Goal: Task Accomplishment & Management: Manage account settings

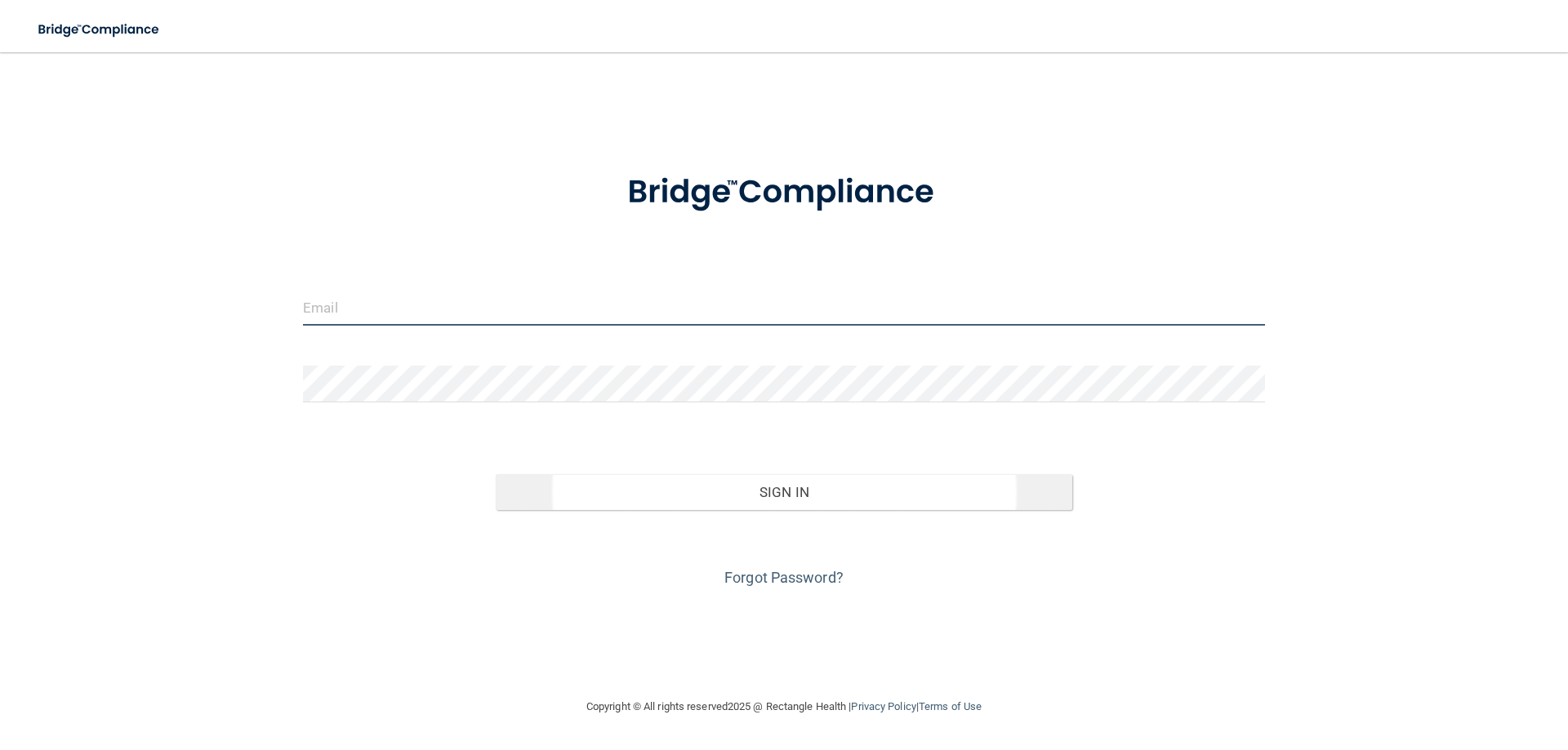
type input "[PERSON_NAME][EMAIL_ADDRESS][DOMAIN_NAME]"
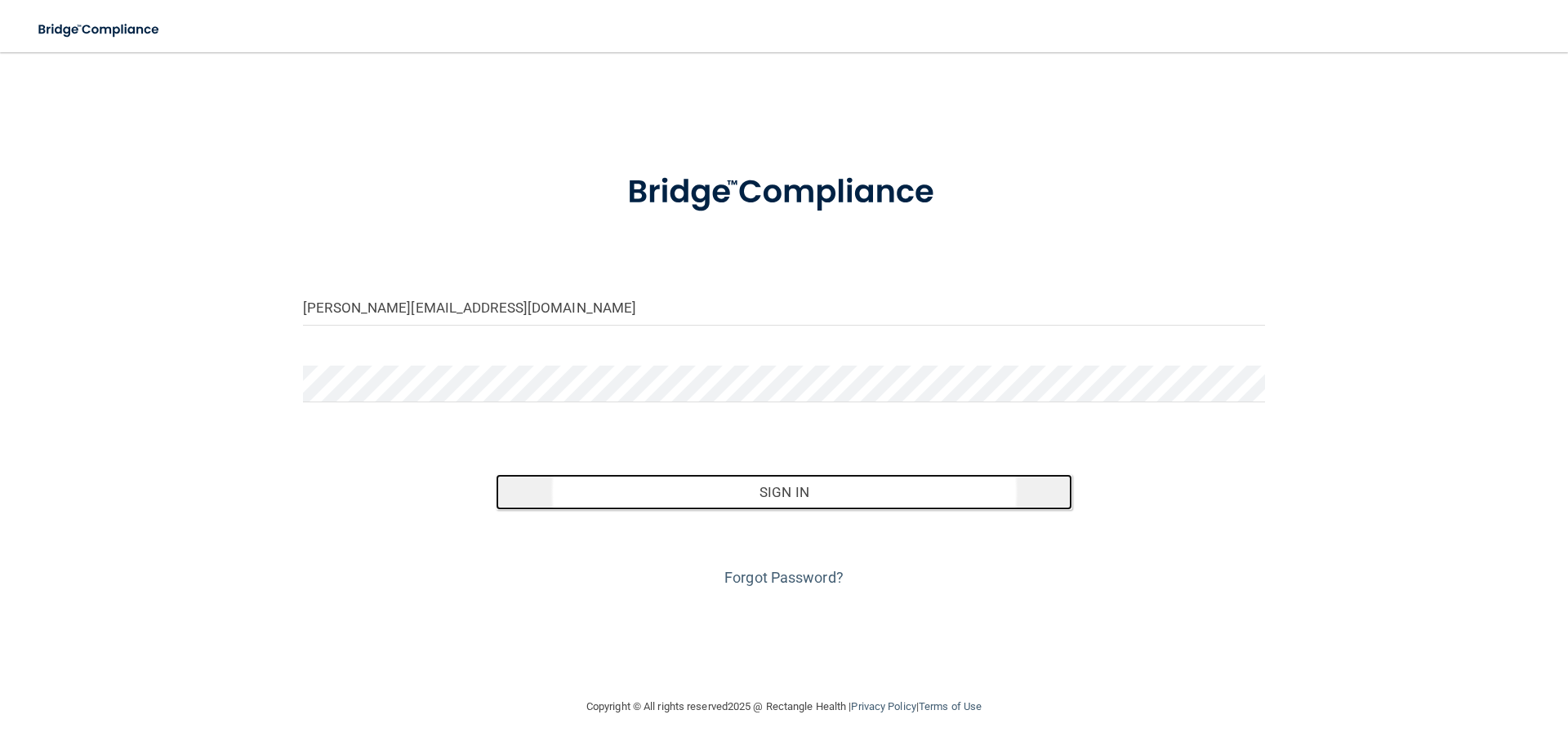
drag, startPoint x: 775, startPoint y: 493, endPoint x: 865, endPoint y: 496, distance: 90.0
click at [776, 492] on button "Sign In" at bounding box center [784, 492] width 577 height 35
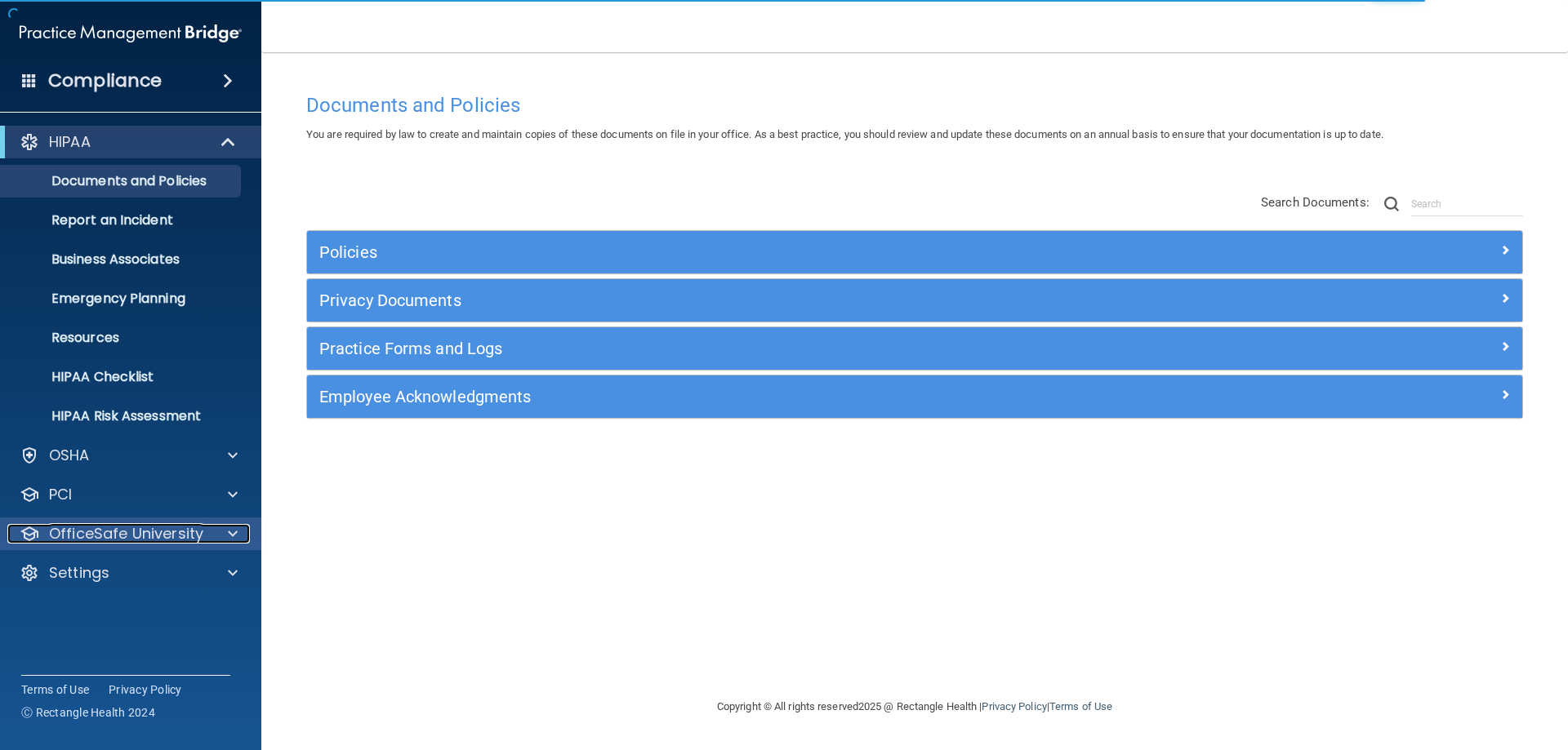
click at [99, 536] on p "OfficeSafe University" at bounding box center [126, 534] width 154 height 20
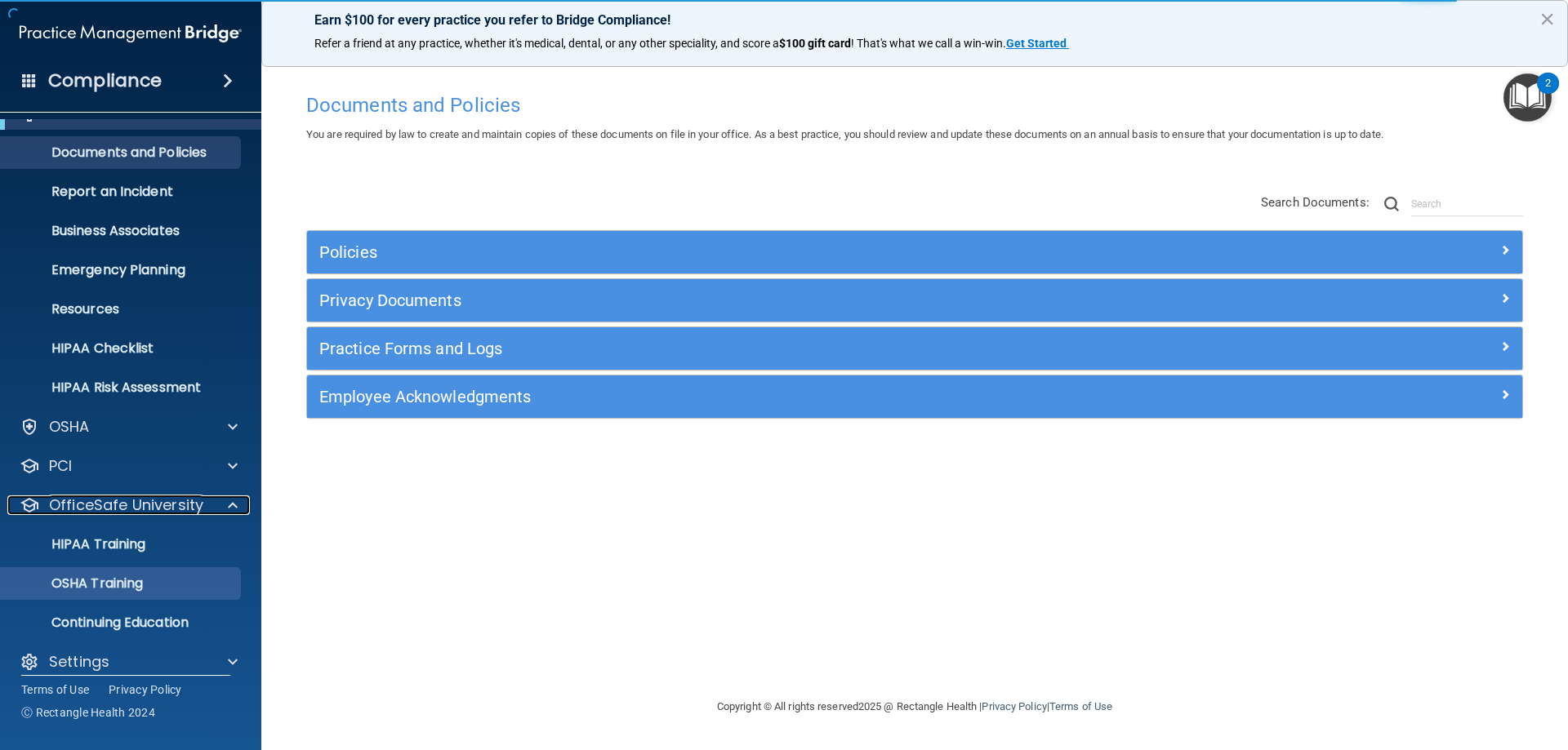
scroll to position [45, 0]
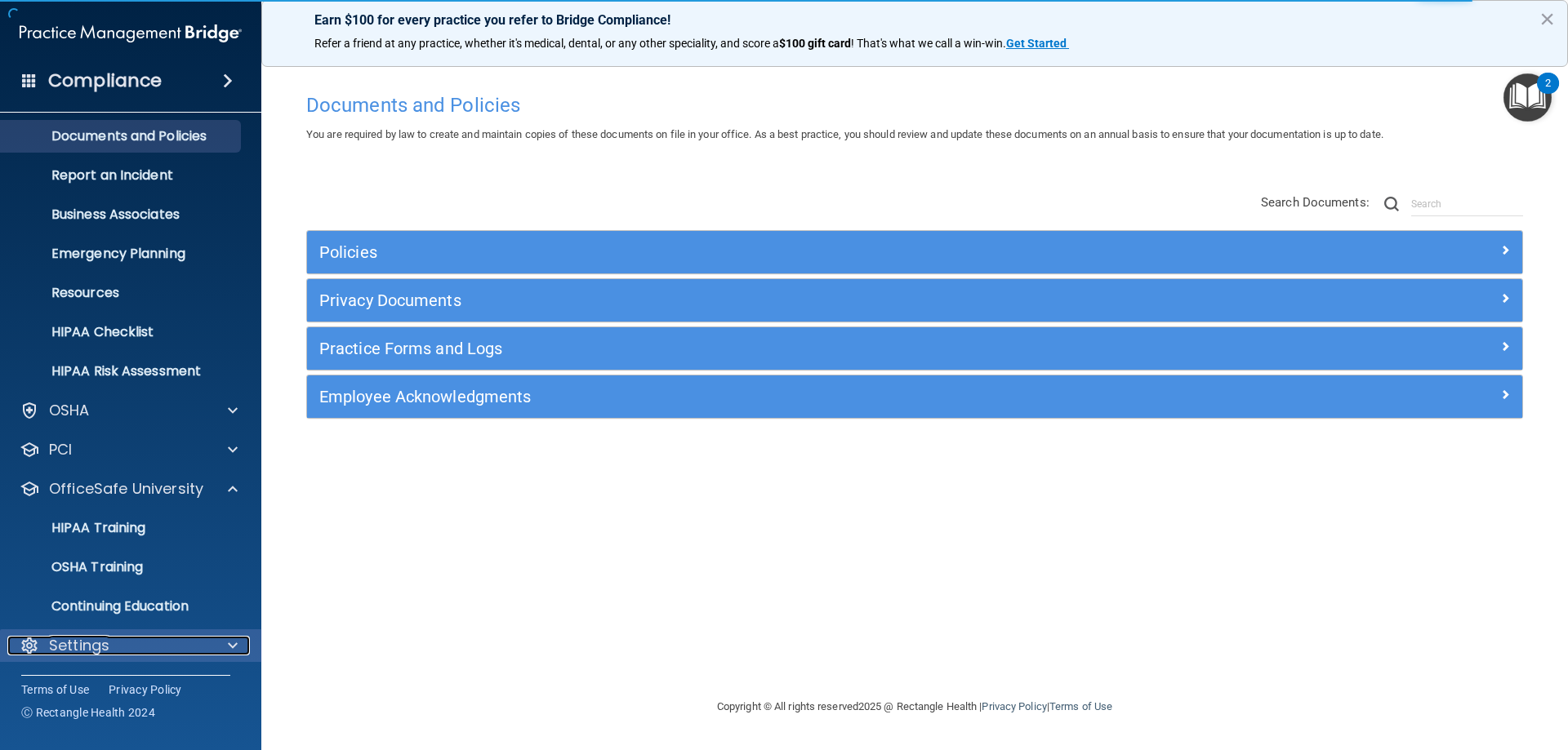
click at [93, 646] on p "Settings" at bounding box center [79, 646] width 60 height 20
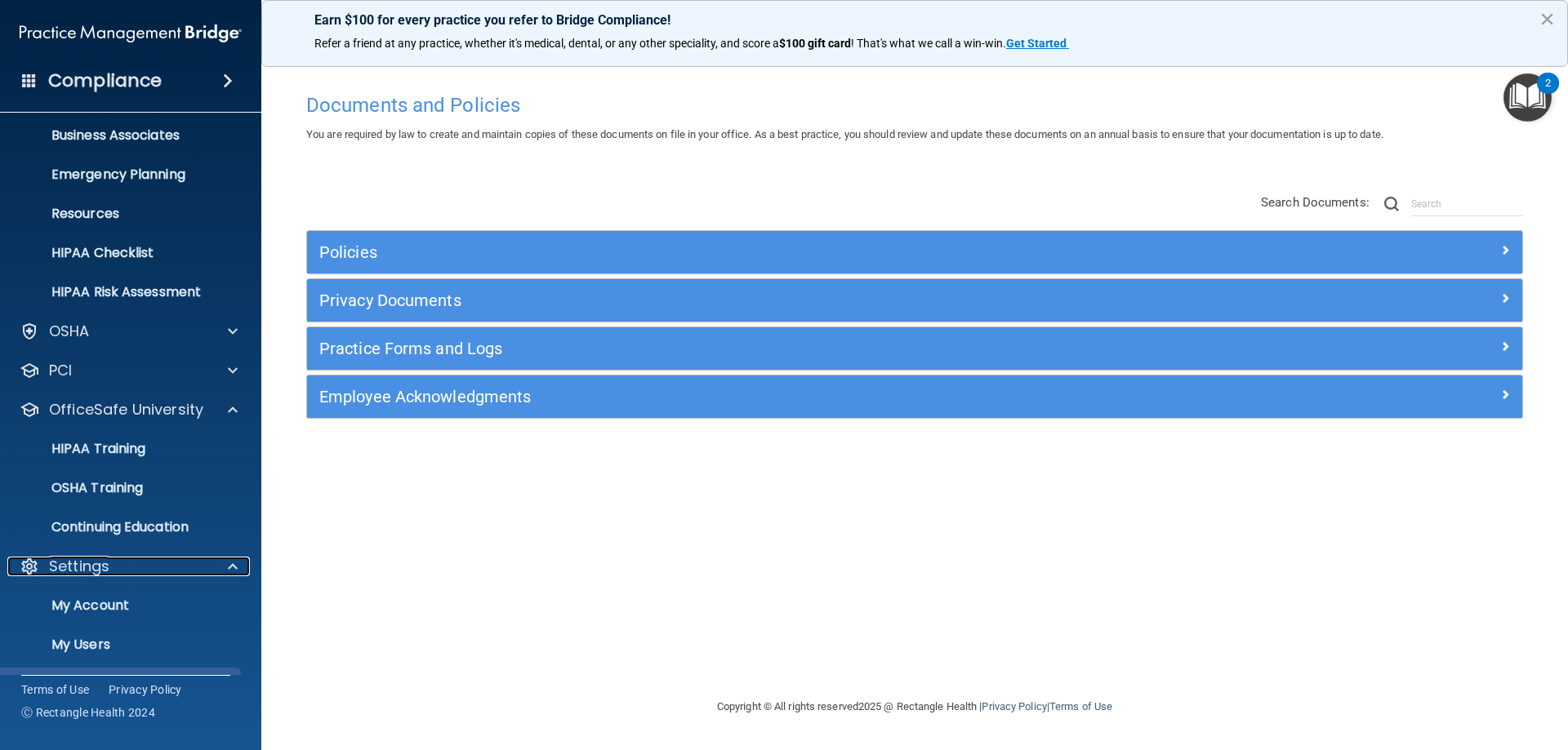
scroll to position [201, 0]
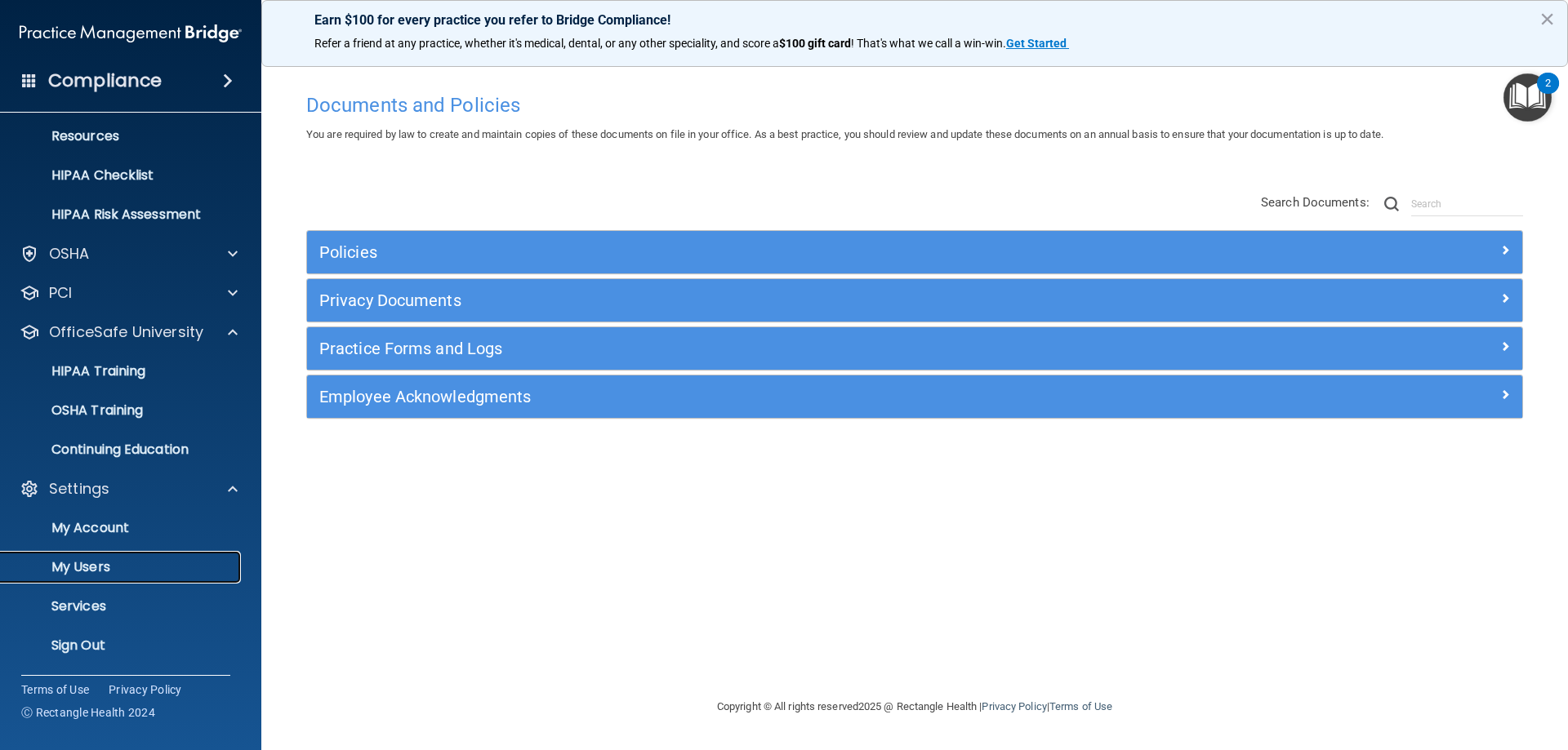
click at [96, 559] on p "My Users" at bounding box center [122, 567] width 223 height 17
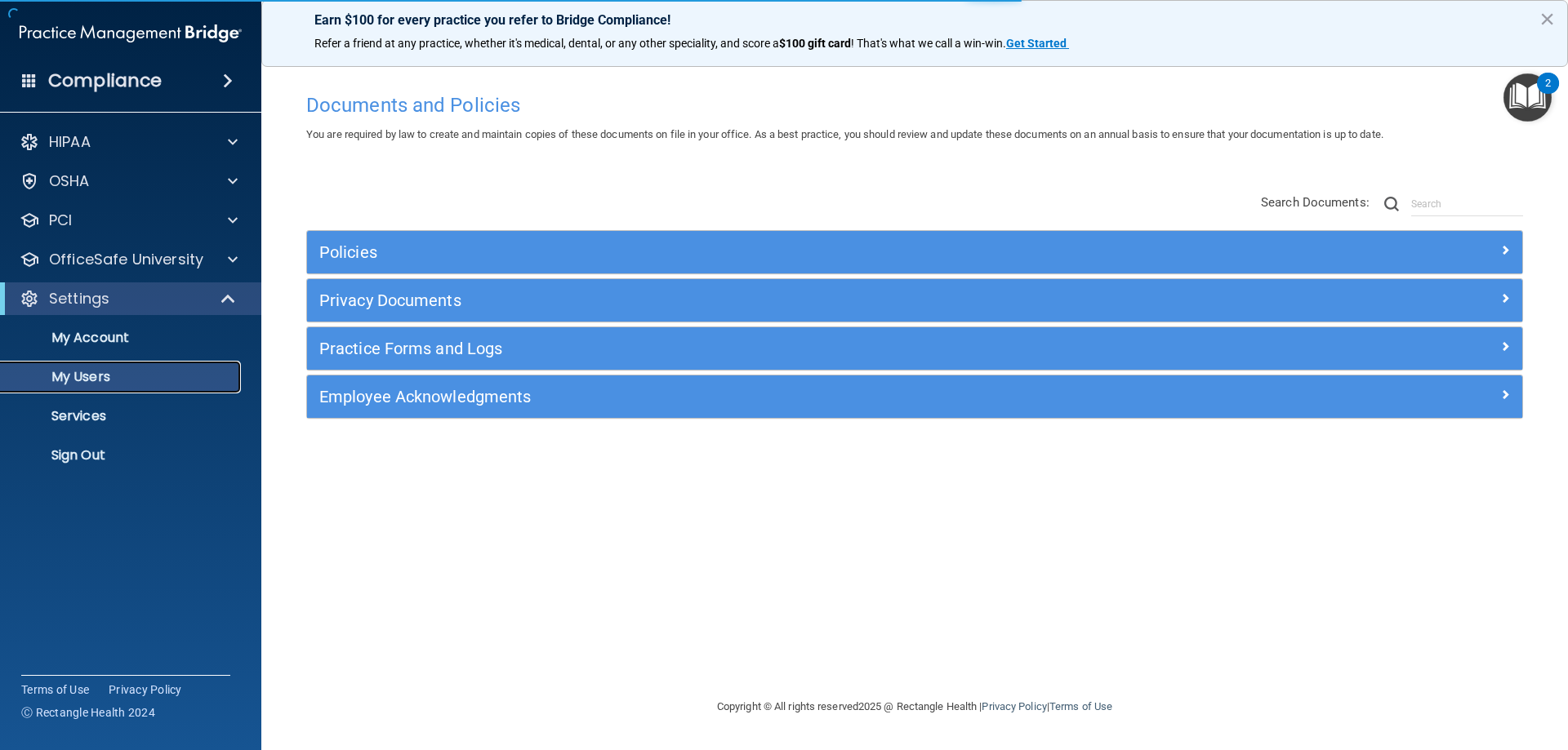
click at [66, 379] on p "My Users" at bounding box center [122, 376] width 223 height 17
select select "20"
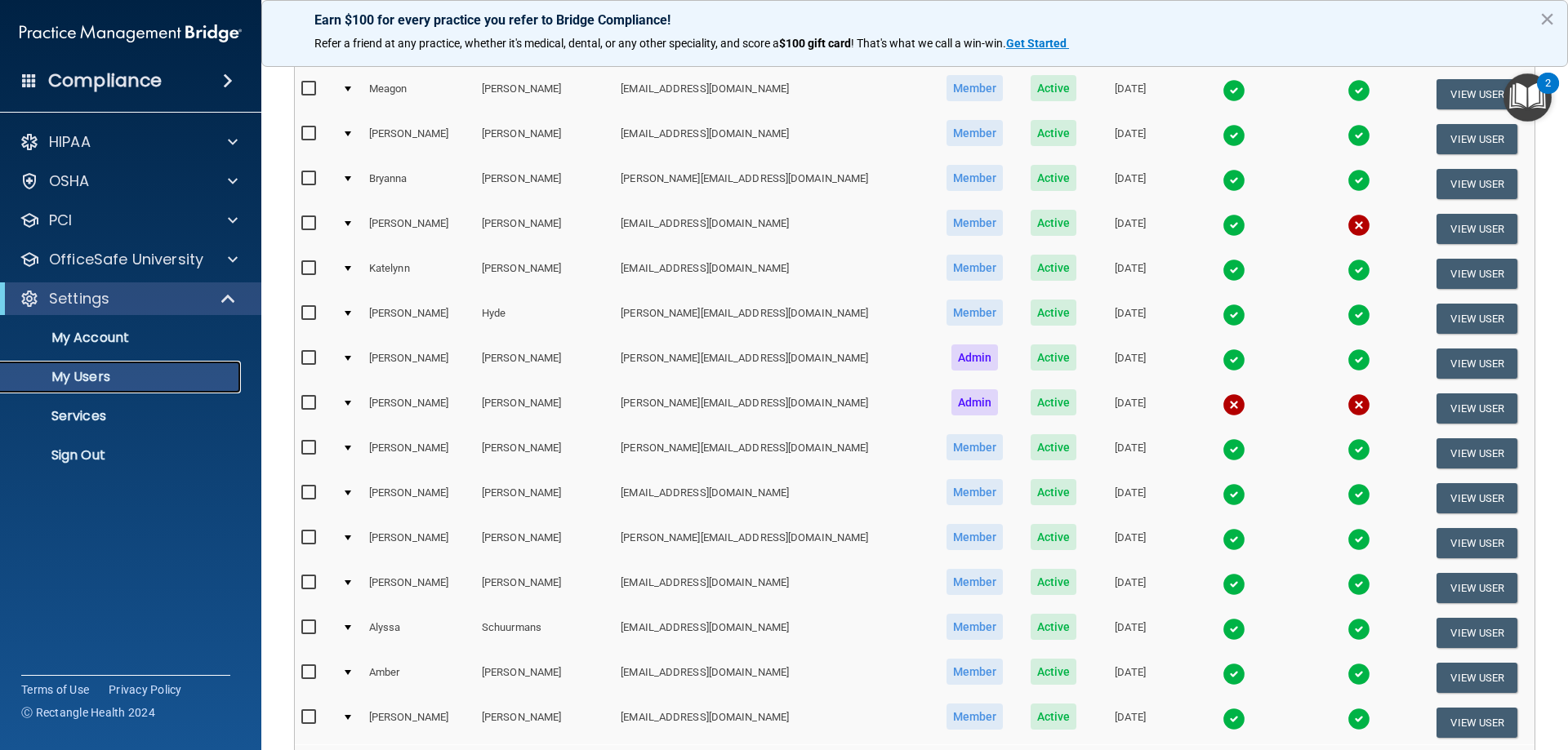
scroll to position [244, 0]
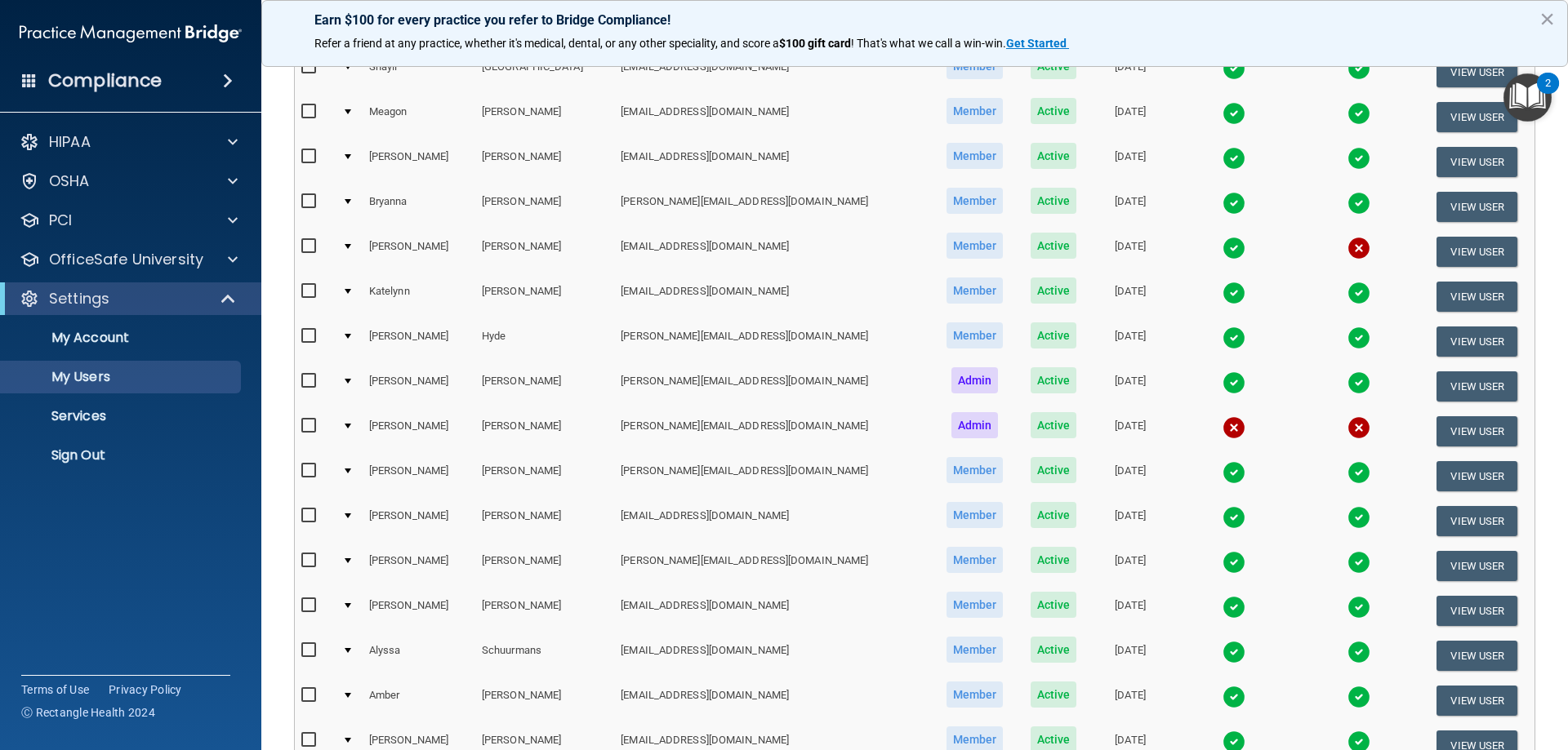
click at [311, 292] on input "checkbox" at bounding box center [310, 291] width 19 height 13
checkbox input "true"
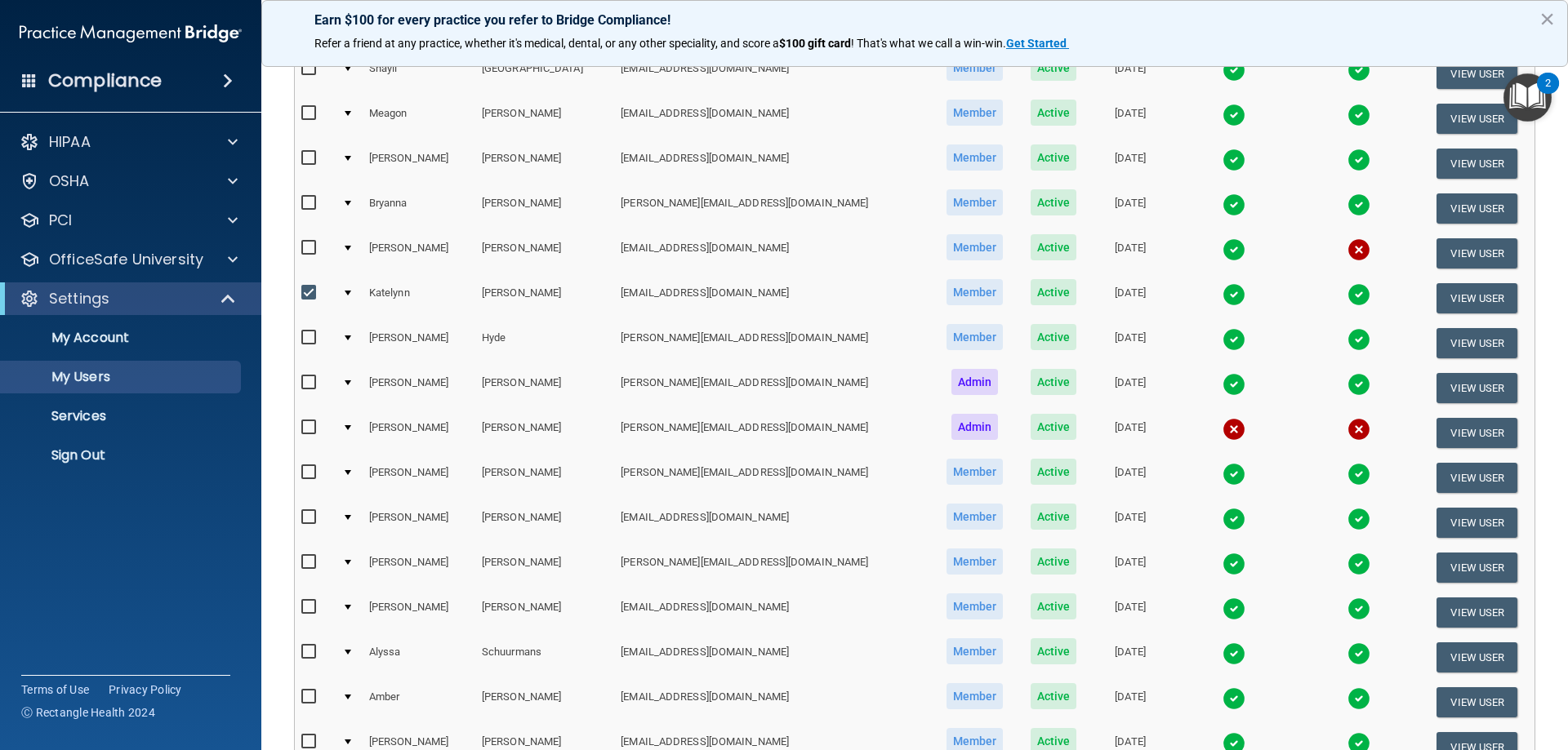
scroll to position [246, 0]
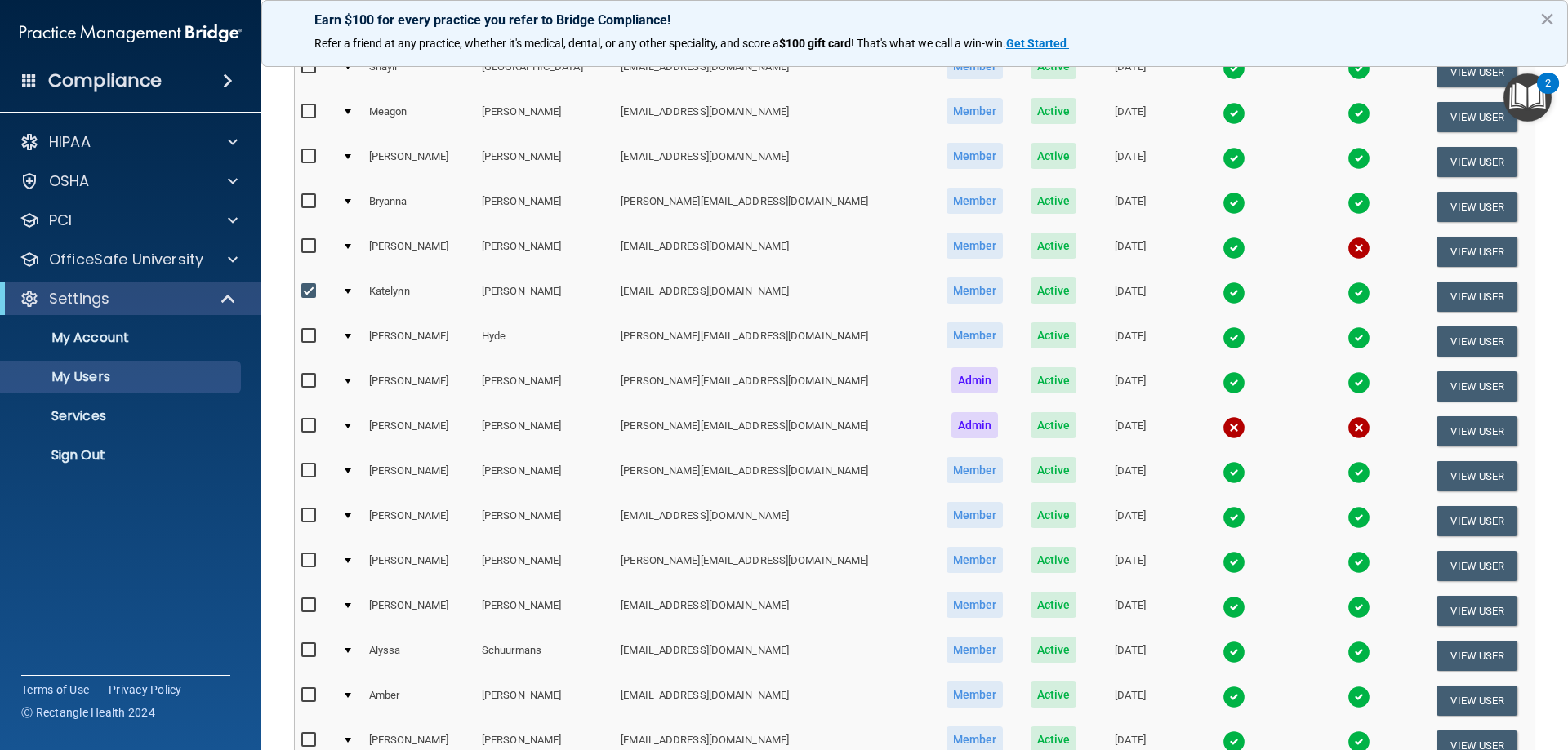
click at [351, 289] on div at bounding box center [347, 291] width 7 height 5
click at [351, 293] on div at bounding box center [347, 291] width 7 height 5
click at [1438, 292] on button "View User" at bounding box center [1476, 297] width 81 height 31
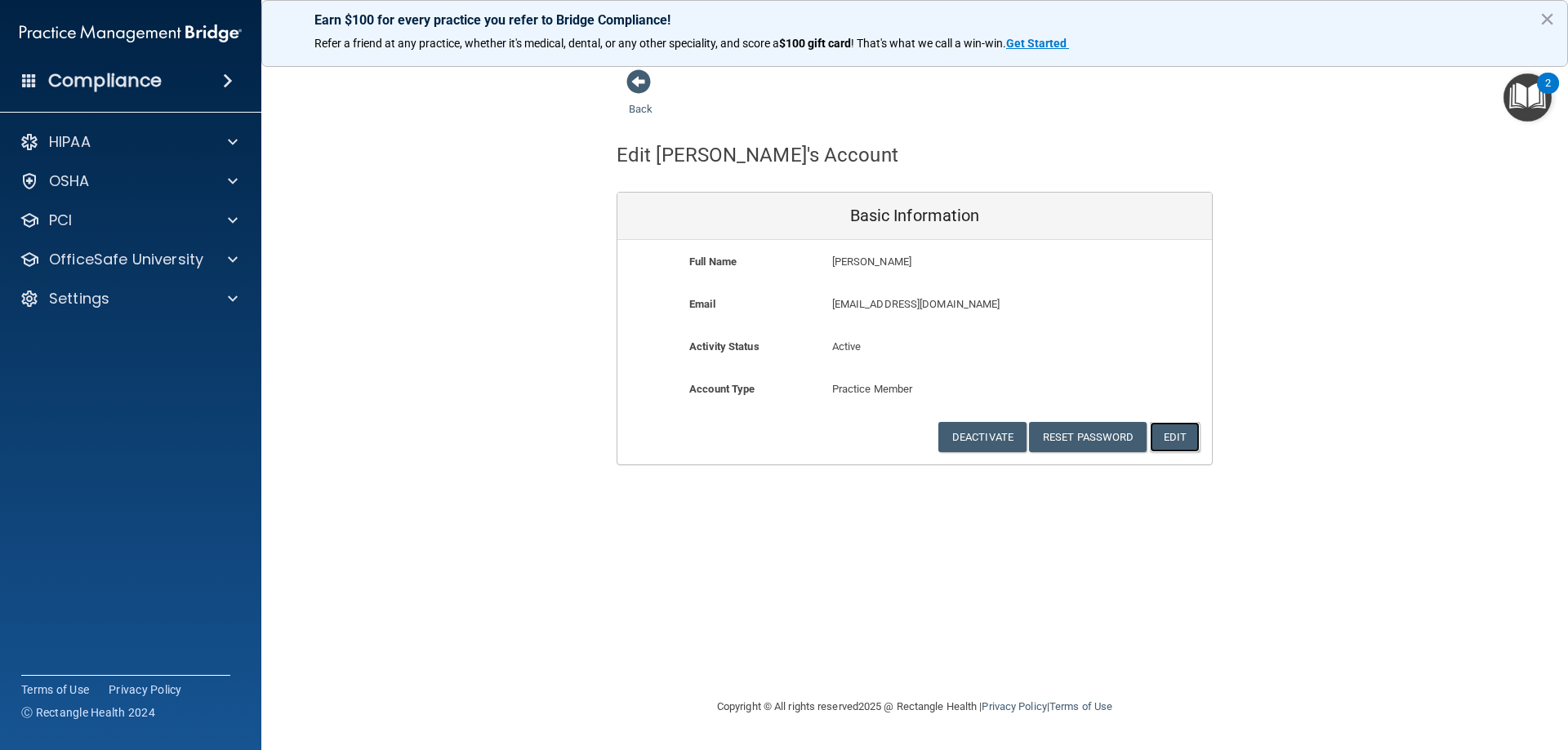
drag, startPoint x: 1182, startPoint y: 435, endPoint x: 1371, endPoint y: 383, distance: 196.0
click at [1396, 390] on div "Back Edit [PERSON_NAME]'s Account Basic Information Full Name [PERSON_NAME] [PE…" at bounding box center [914, 267] width 1241 height 396
drag, startPoint x: 1361, startPoint y: 381, endPoint x: 1026, endPoint y: 324, distance: 339.8
click at [1329, 376] on div "Back Edit [PERSON_NAME]'s Account Basic Information Full Name [PERSON_NAME] [PE…" at bounding box center [914, 267] width 1241 height 396
click at [78, 273] on div "OfficeSafe University" at bounding box center [131, 259] width 262 height 33
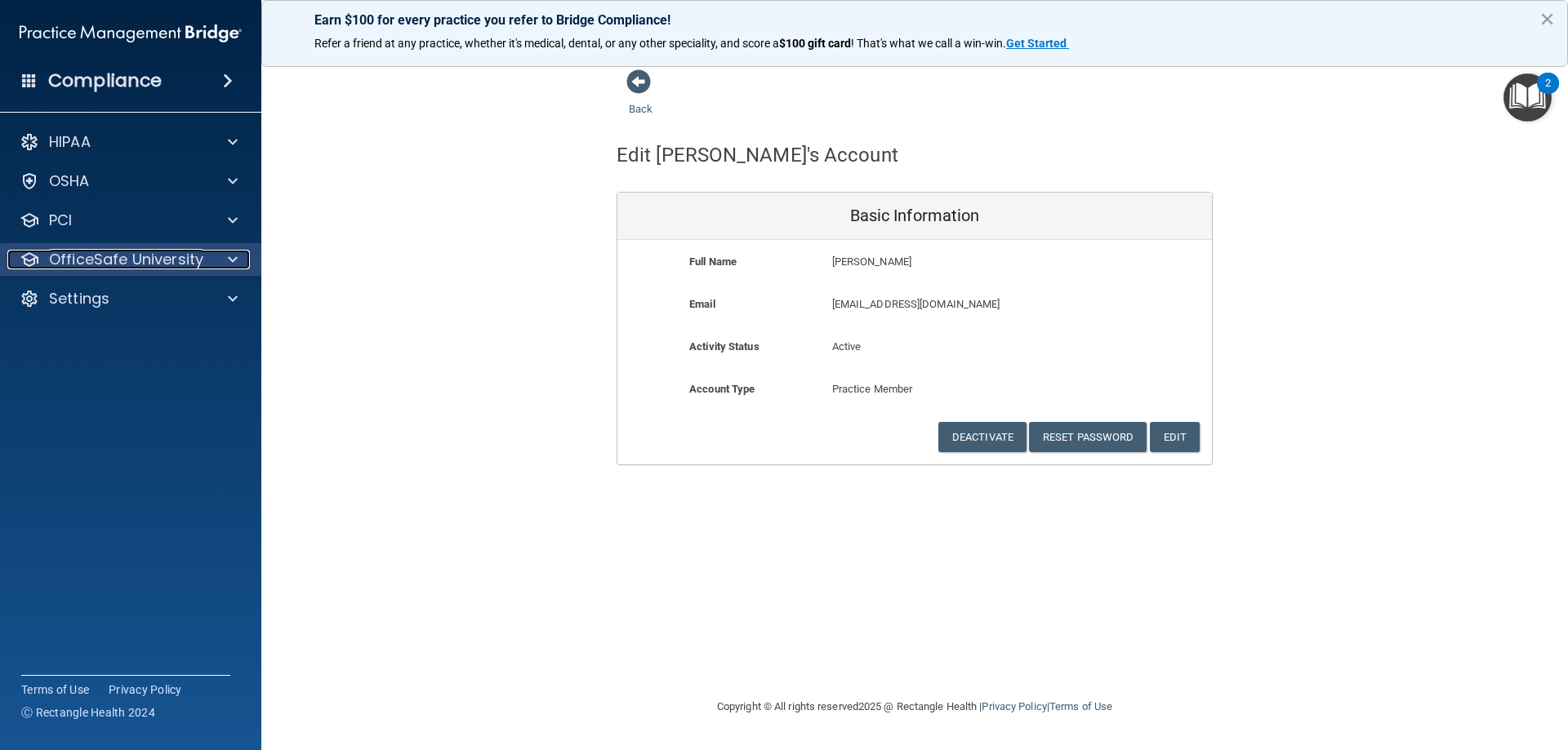
click at [130, 266] on p "OfficeSafe University" at bounding box center [126, 259] width 154 height 20
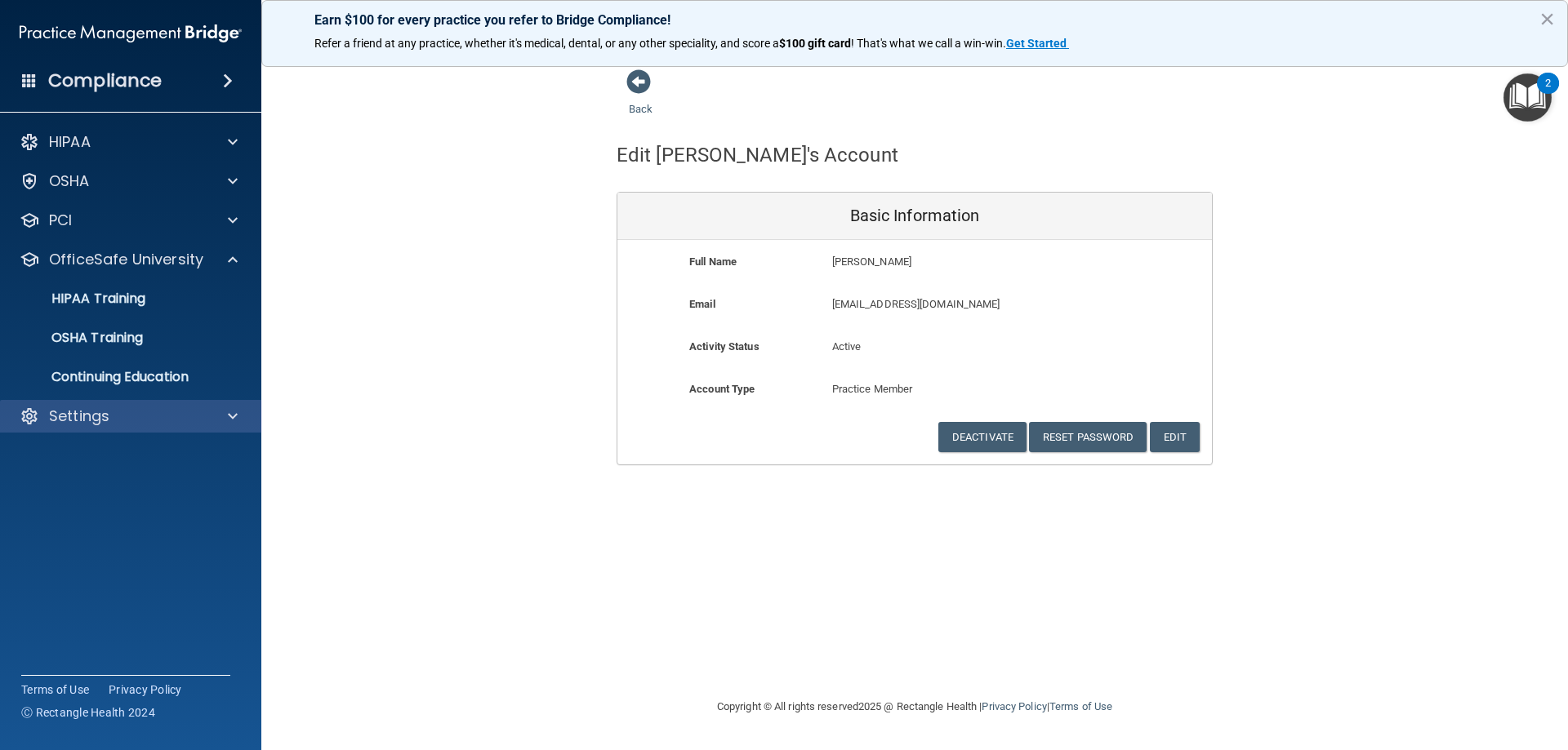
click at [75, 430] on div "Settings" at bounding box center [131, 416] width 262 height 33
click at [78, 427] on div "Settings" at bounding box center [131, 416] width 262 height 33
click at [642, 86] on span at bounding box center [638, 81] width 25 height 25
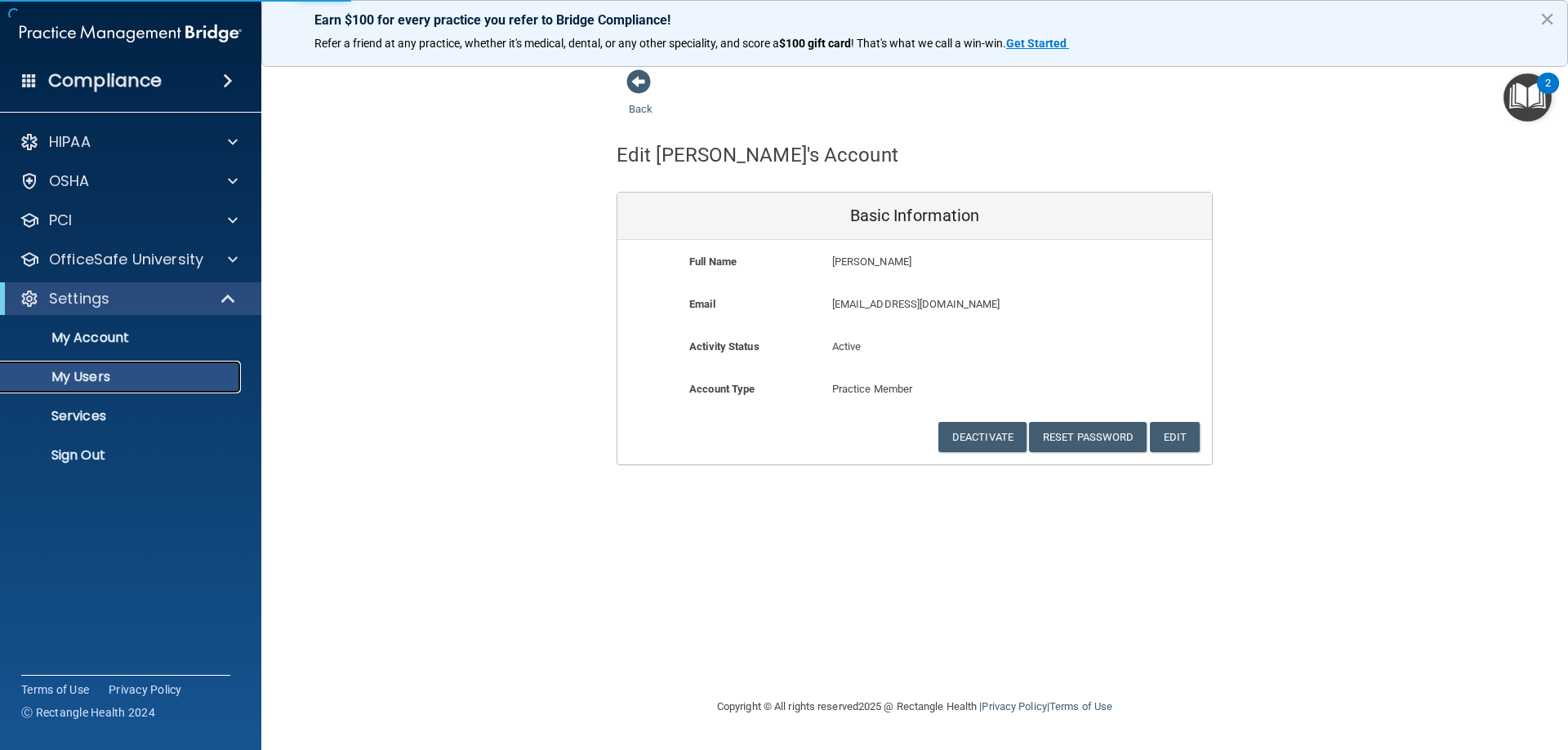
click at [82, 380] on p "My Users" at bounding box center [122, 376] width 223 height 17
select select "20"
